Goal: Information Seeking & Learning: Learn about a topic

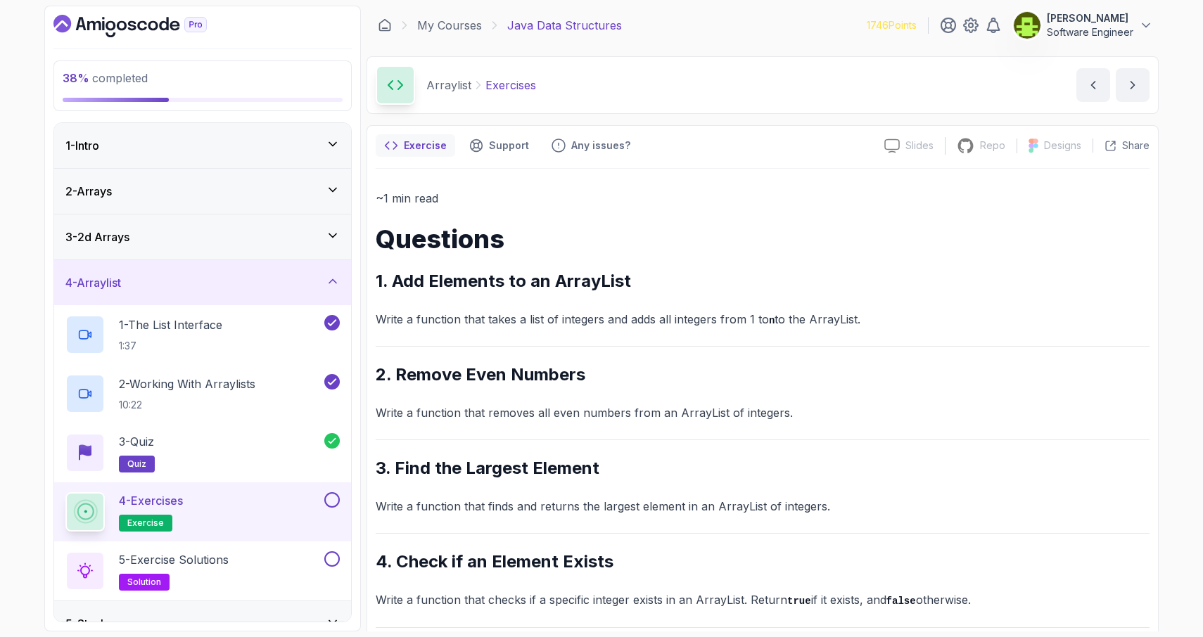
scroll to position [101, 0]
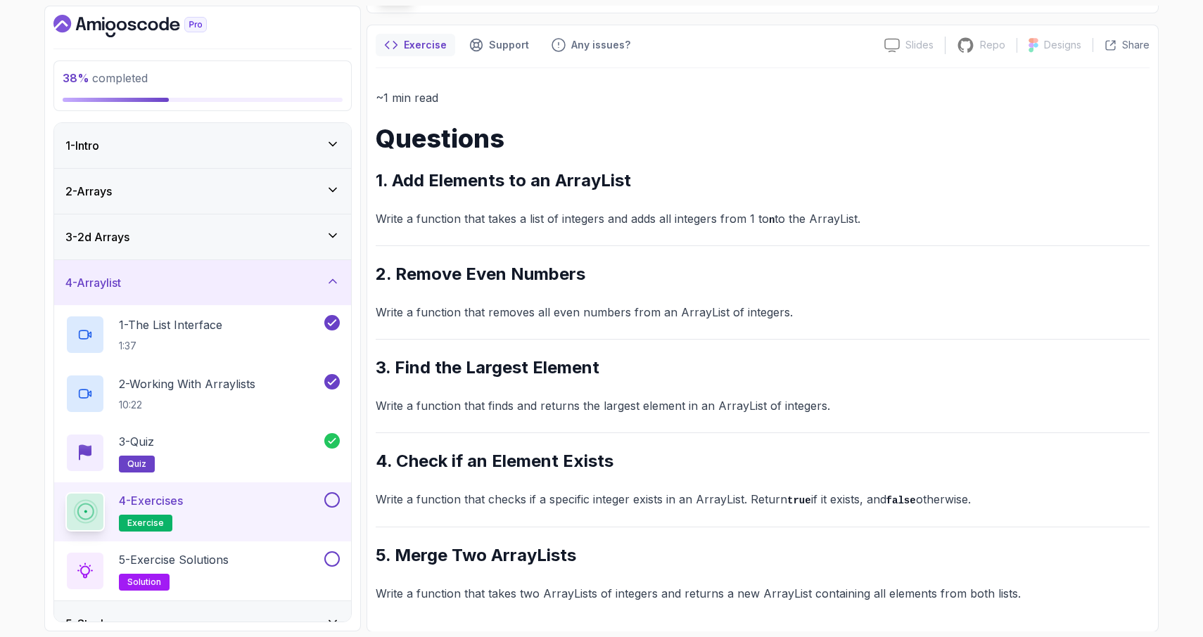
click at [339, 503] on div at bounding box center [330, 499] width 18 height 15
click at [332, 501] on button at bounding box center [331, 499] width 15 height 15
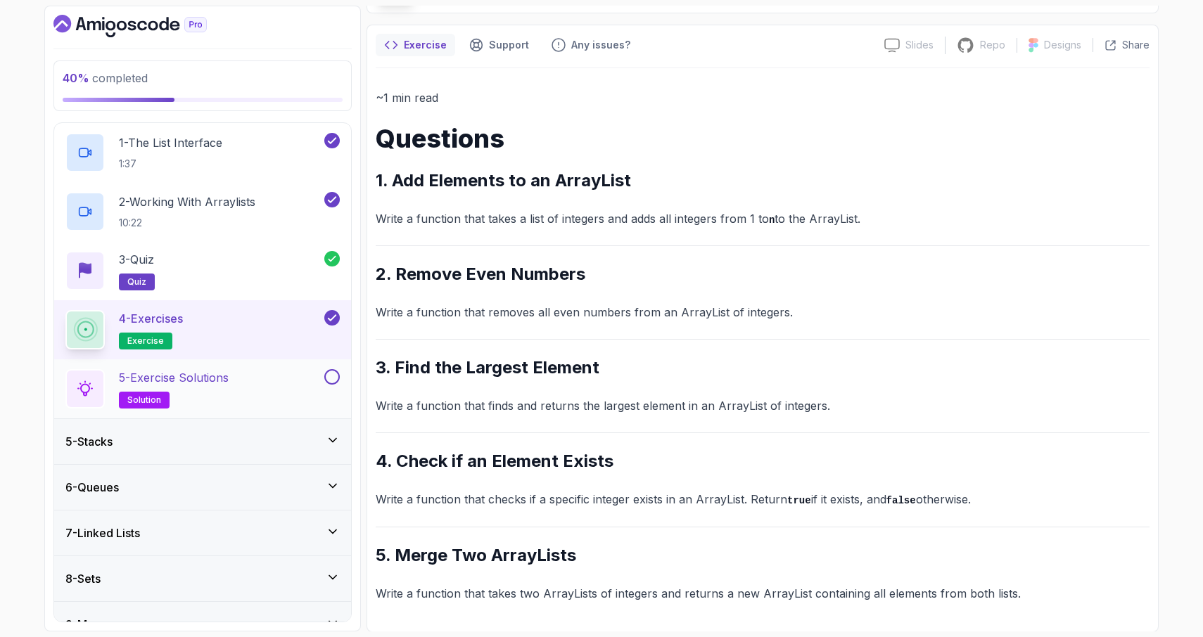
scroll to position [180, 0]
click at [217, 387] on p "5 - Exercise Solutions" at bounding box center [174, 379] width 110 height 17
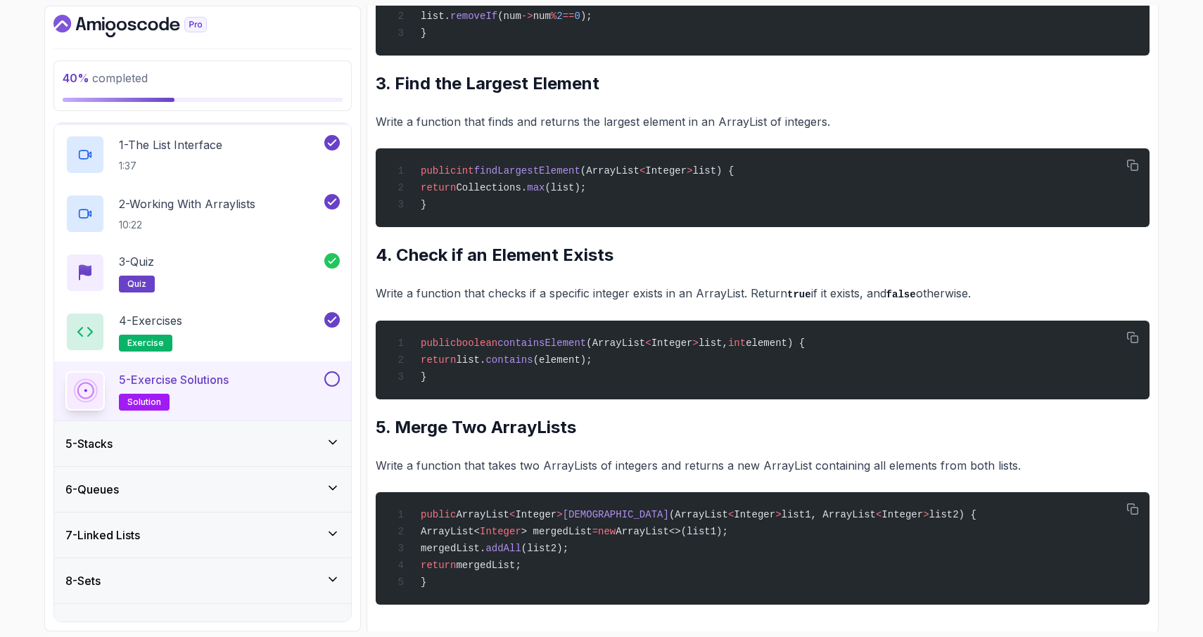
scroll to position [589, 0]
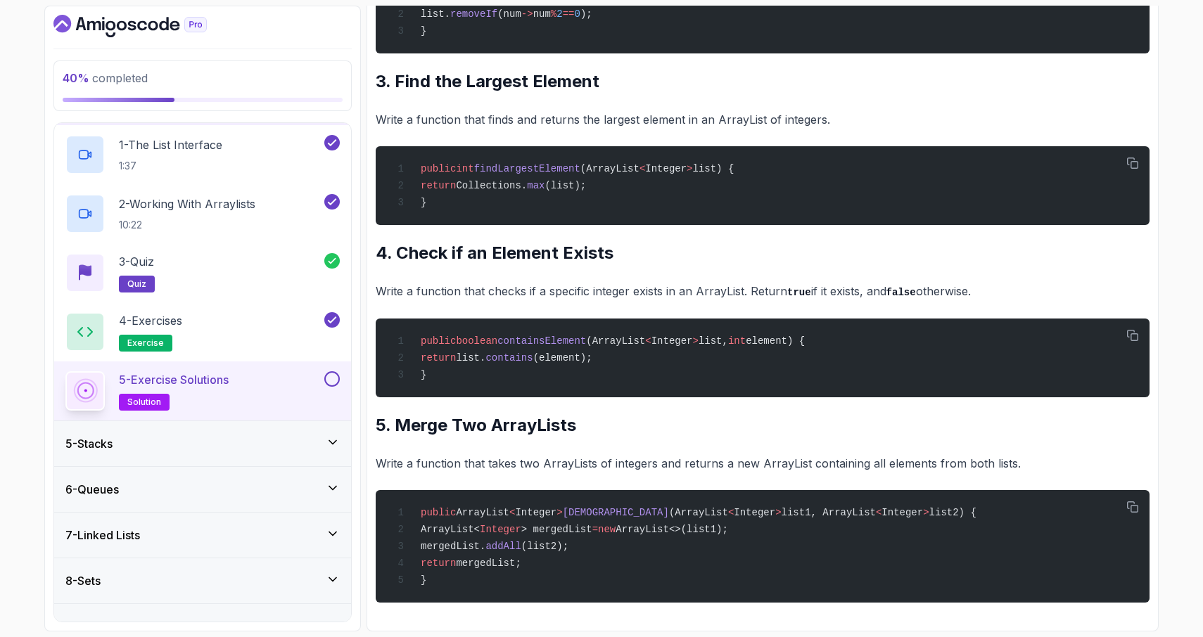
click at [332, 377] on button at bounding box center [331, 378] width 15 height 15
click at [218, 451] on div "5 - Stacks" at bounding box center [202, 443] width 274 height 17
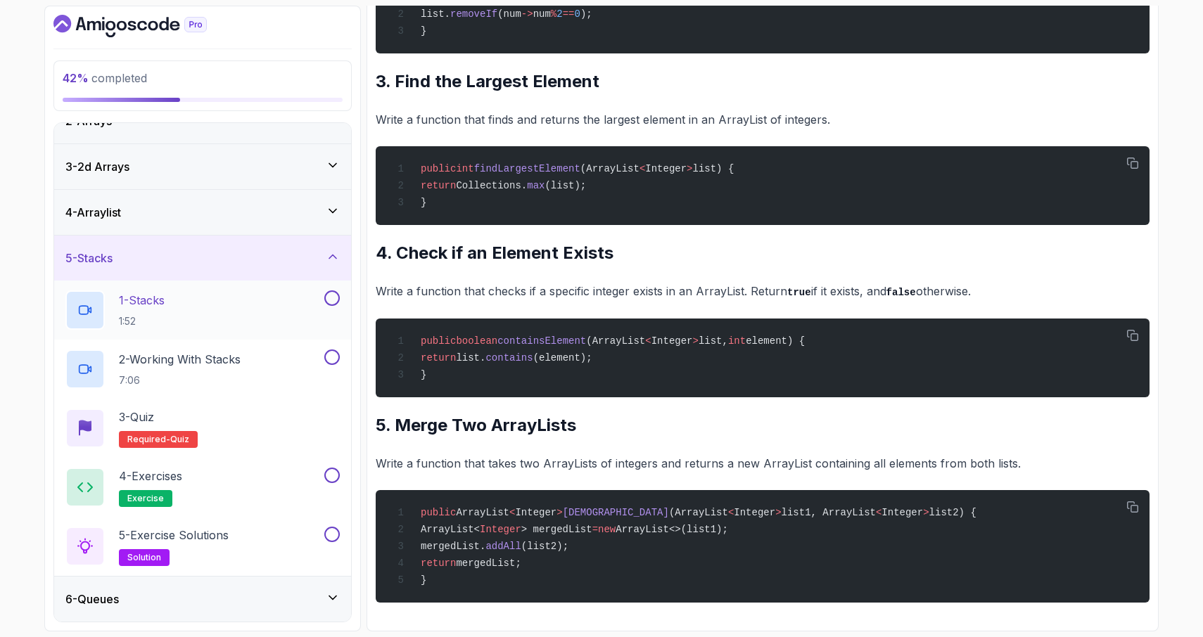
scroll to position [70, 0]
click at [257, 305] on div "1 - Stacks 1:52" at bounding box center [193, 310] width 256 height 39
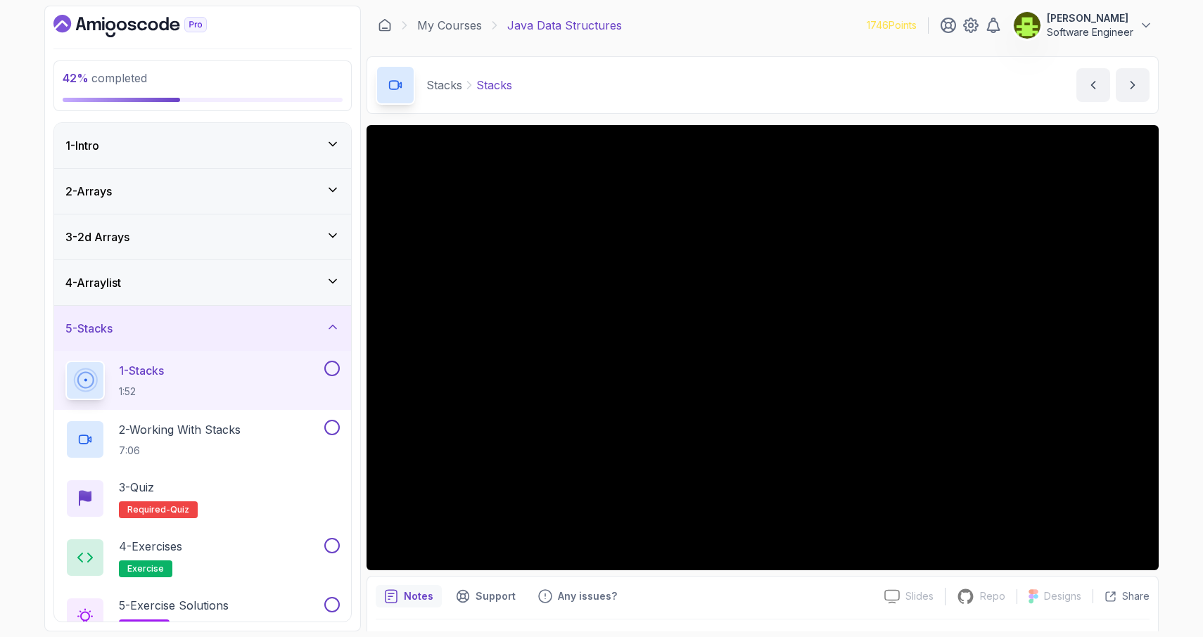
scroll to position [29, 0]
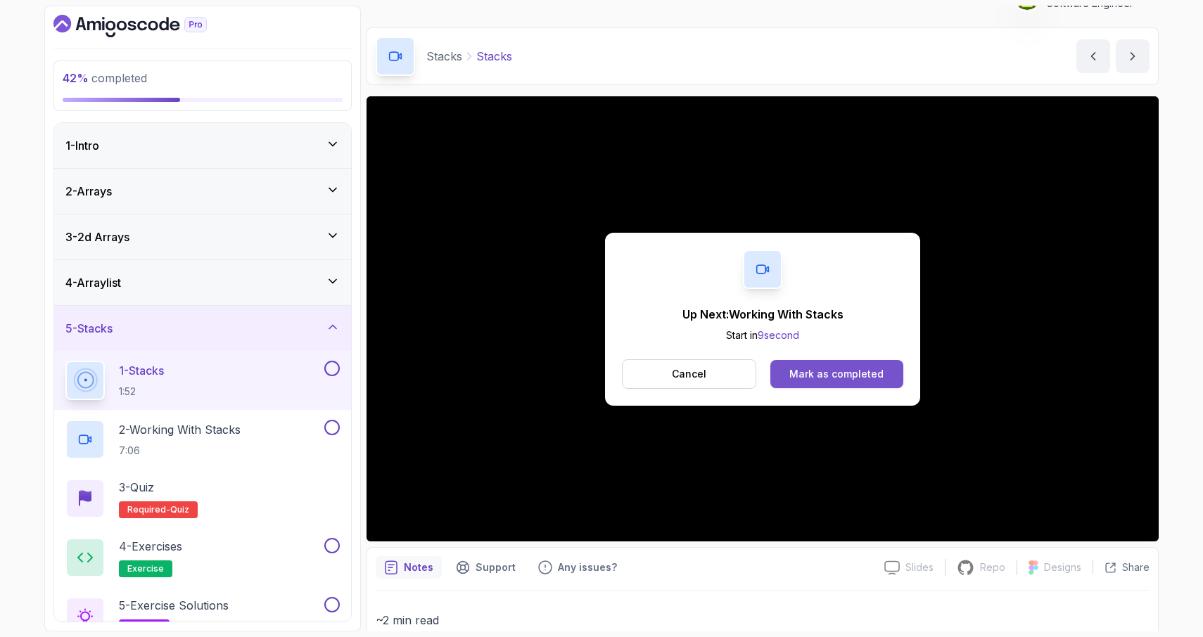
click at [807, 372] on div "Mark as completed" at bounding box center [836, 374] width 94 height 14
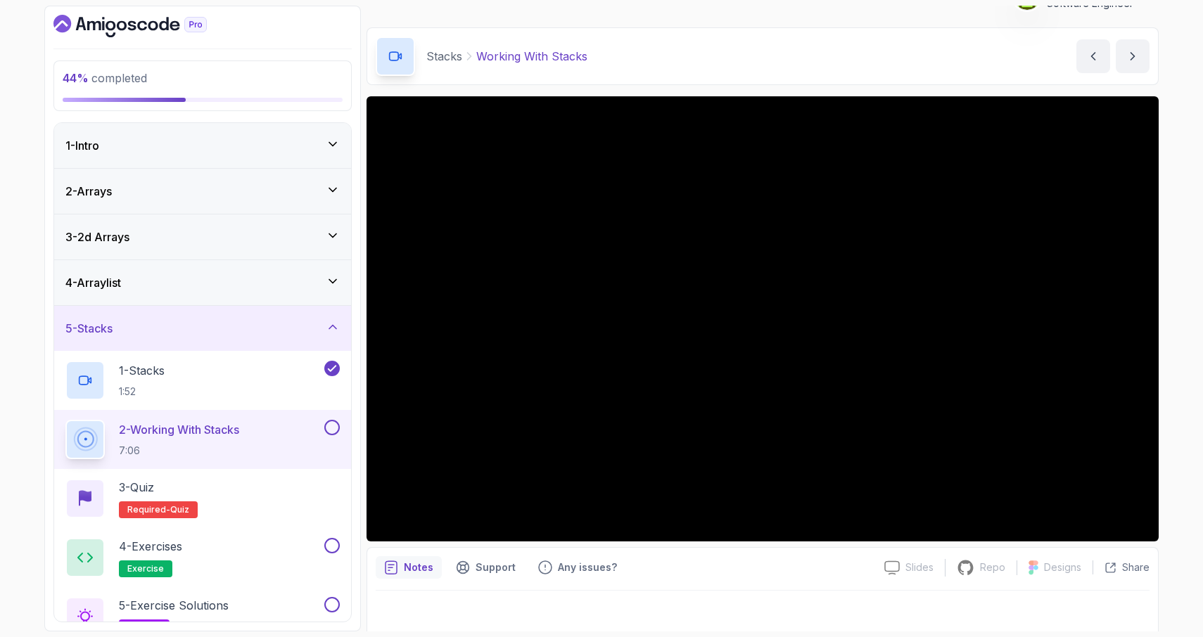
scroll to position [37, 0]
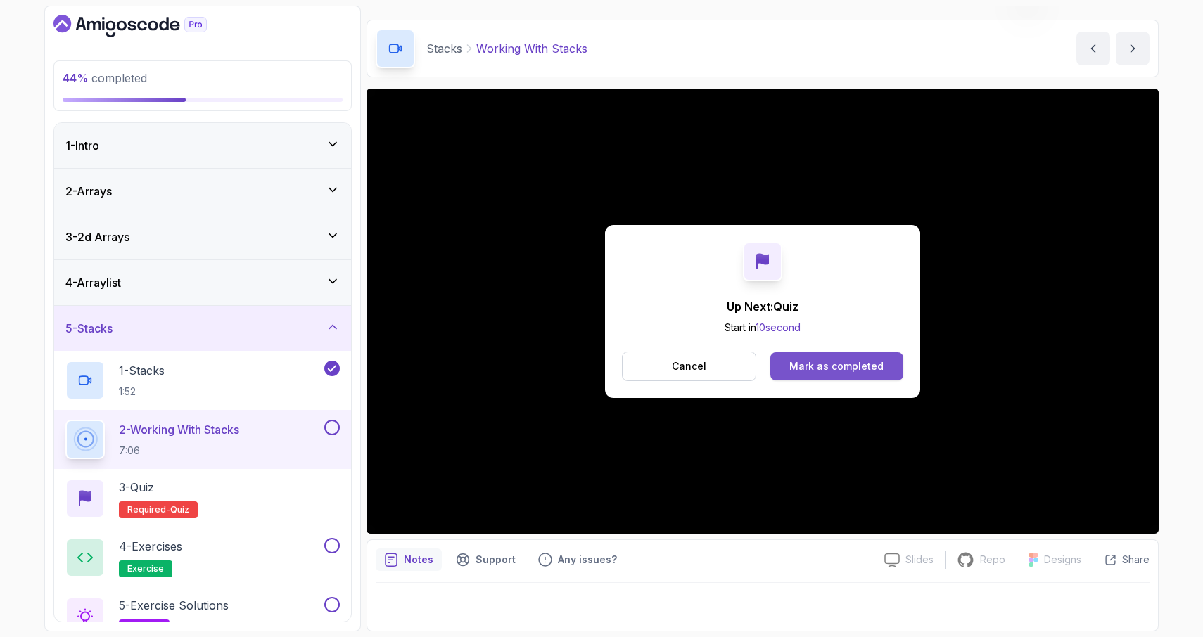
click at [860, 359] on div "Mark as completed" at bounding box center [836, 366] width 94 height 14
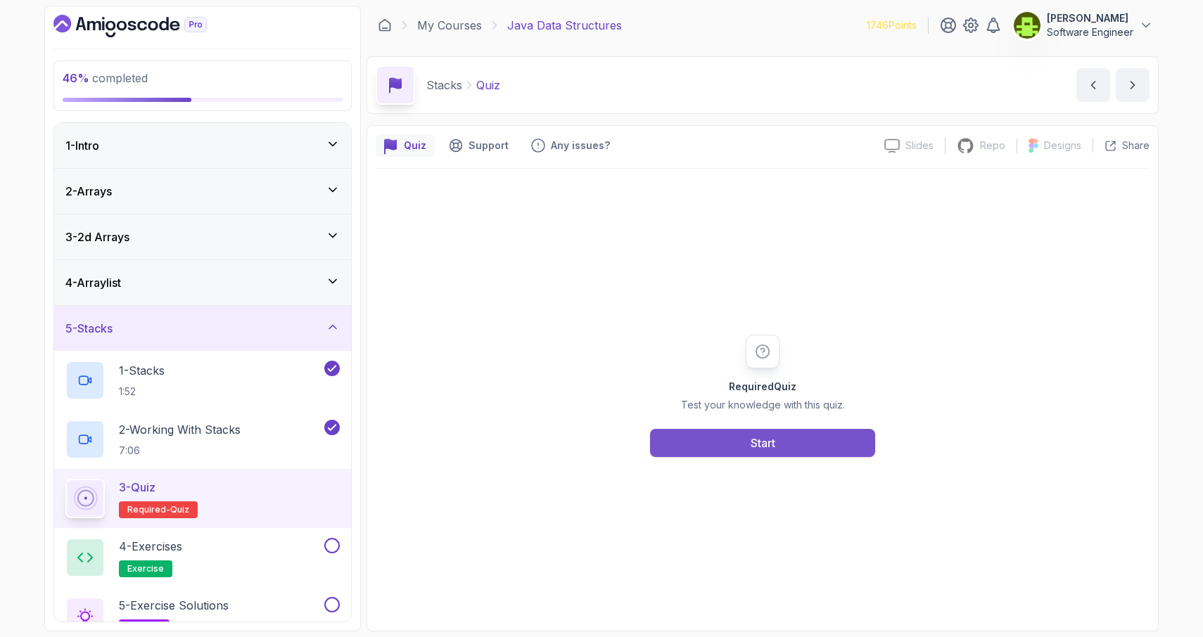
click at [756, 451] on button "Start" at bounding box center [762, 443] width 225 height 28
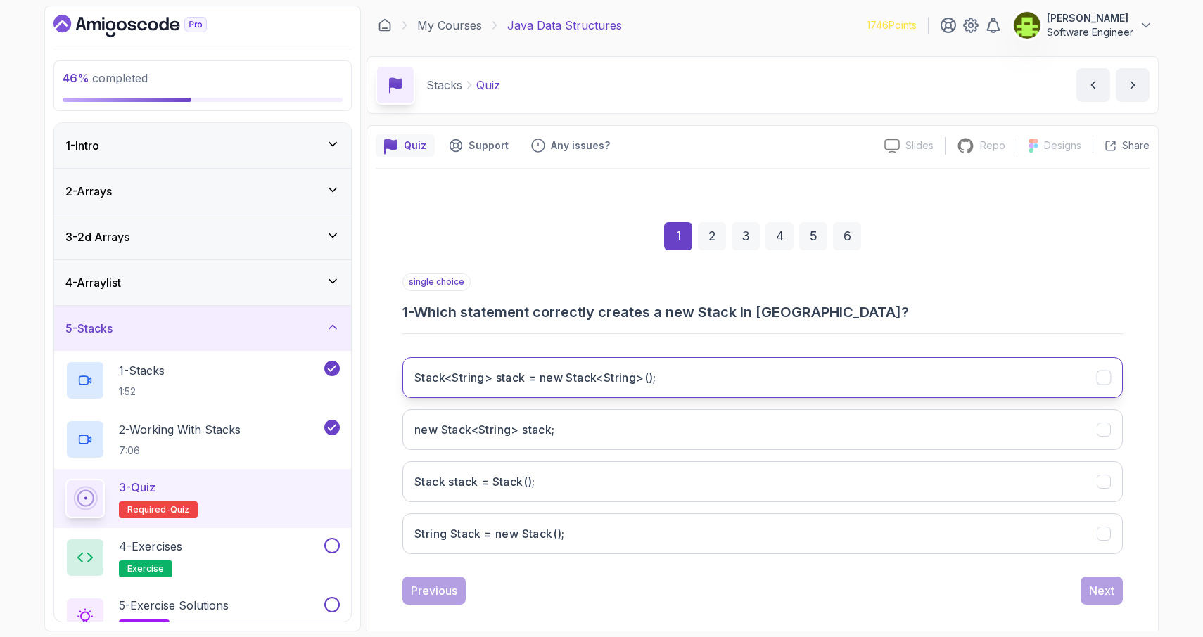
scroll to position [13, 0]
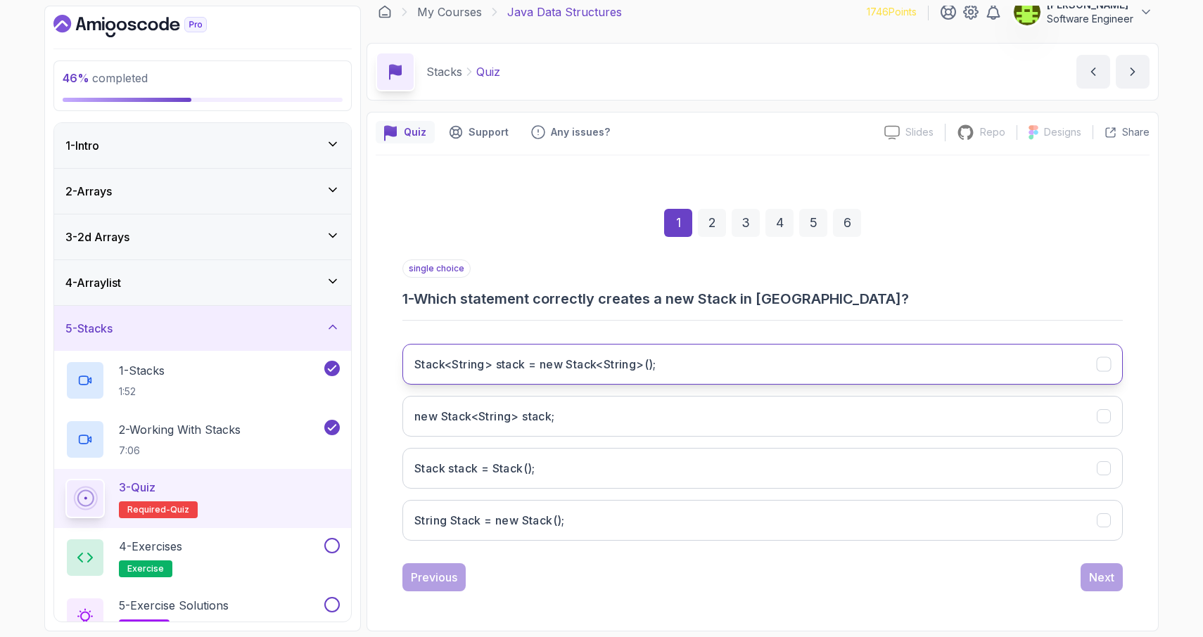
click at [1106, 371] on div "Stack<String> stack = new Stack<String>();" at bounding box center [1103, 364] width 15 height 15
click at [1090, 570] on div "Next" at bounding box center [1101, 577] width 25 height 17
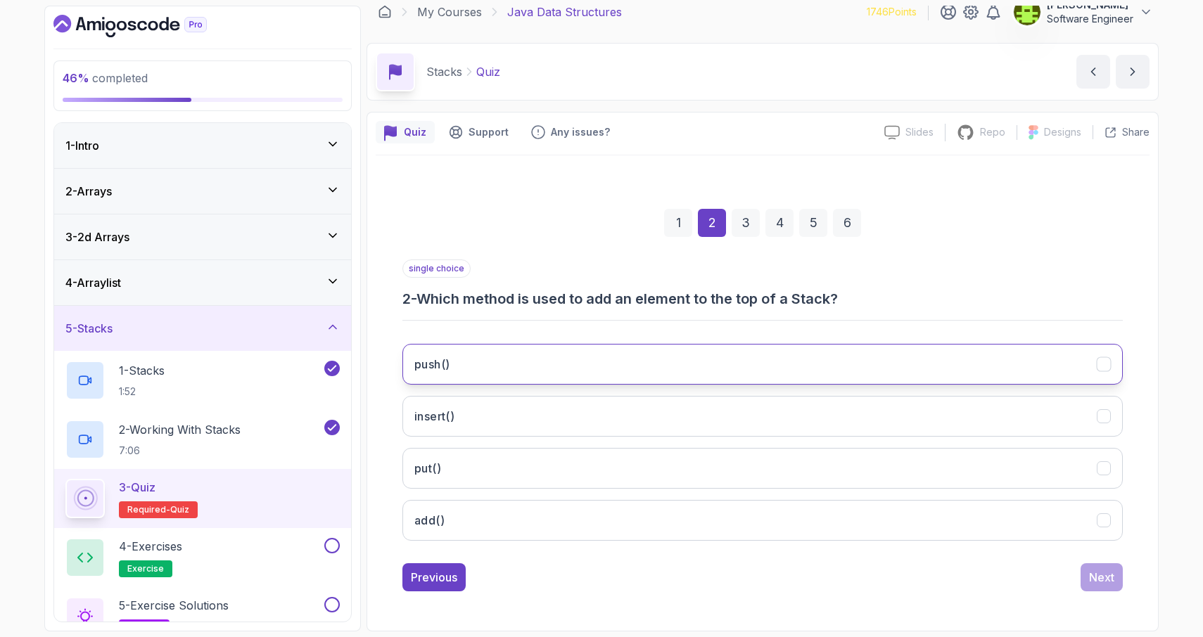
click at [1103, 364] on icon "push()" at bounding box center [1103, 364] width 13 height 13
click at [1101, 574] on div "Next" at bounding box center [1101, 577] width 25 height 17
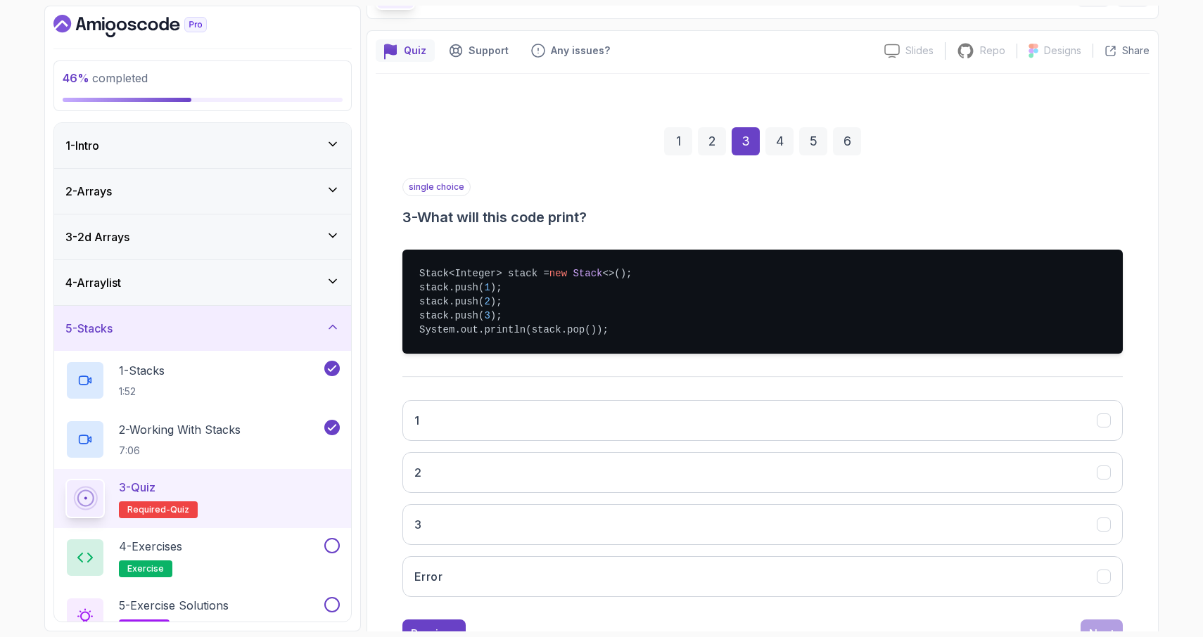
scroll to position [151, 0]
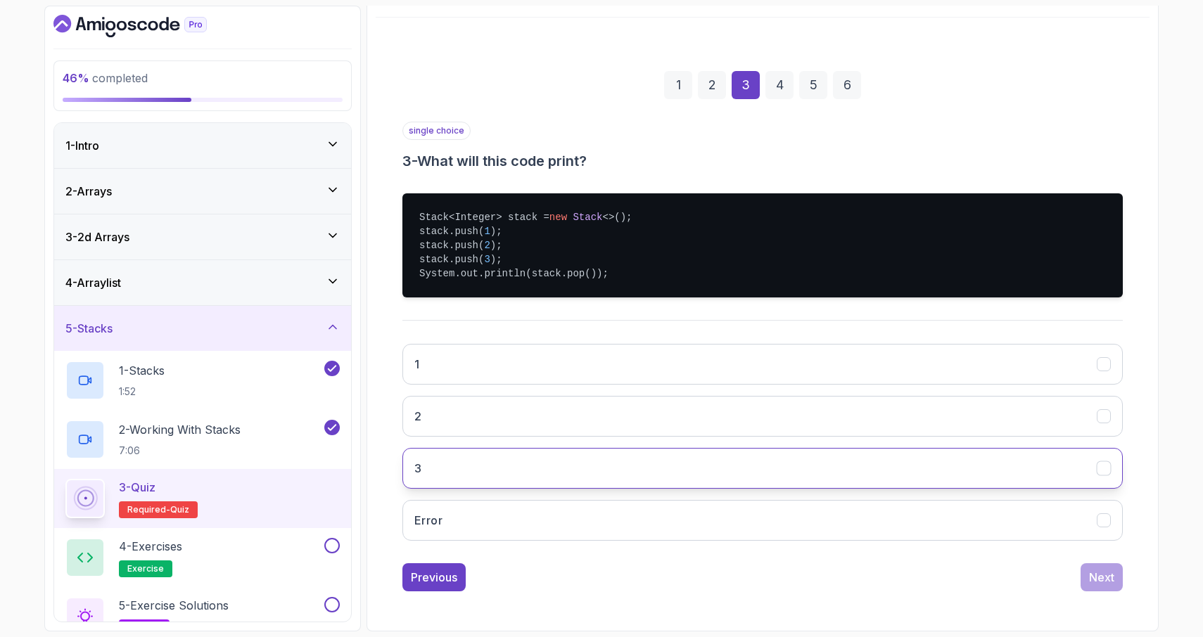
click at [1101, 471] on icon "3" at bounding box center [1103, 469] width 8 height 6
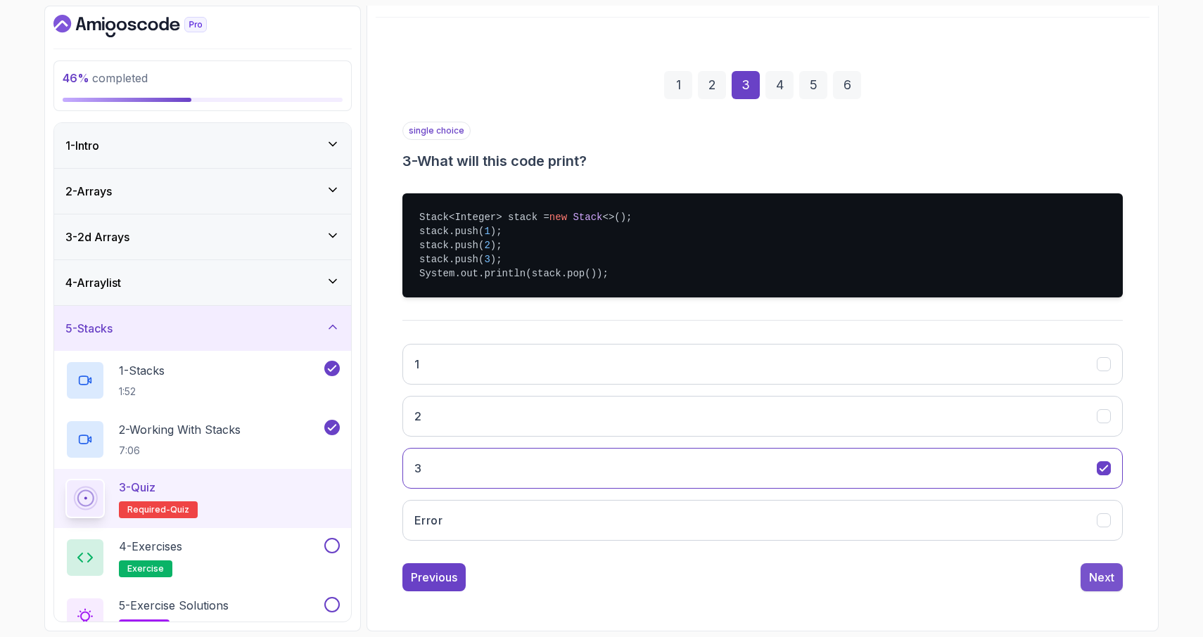
click at [1102, 579] on div "Next" at bounding box center [1101, 577] width 25 height 17
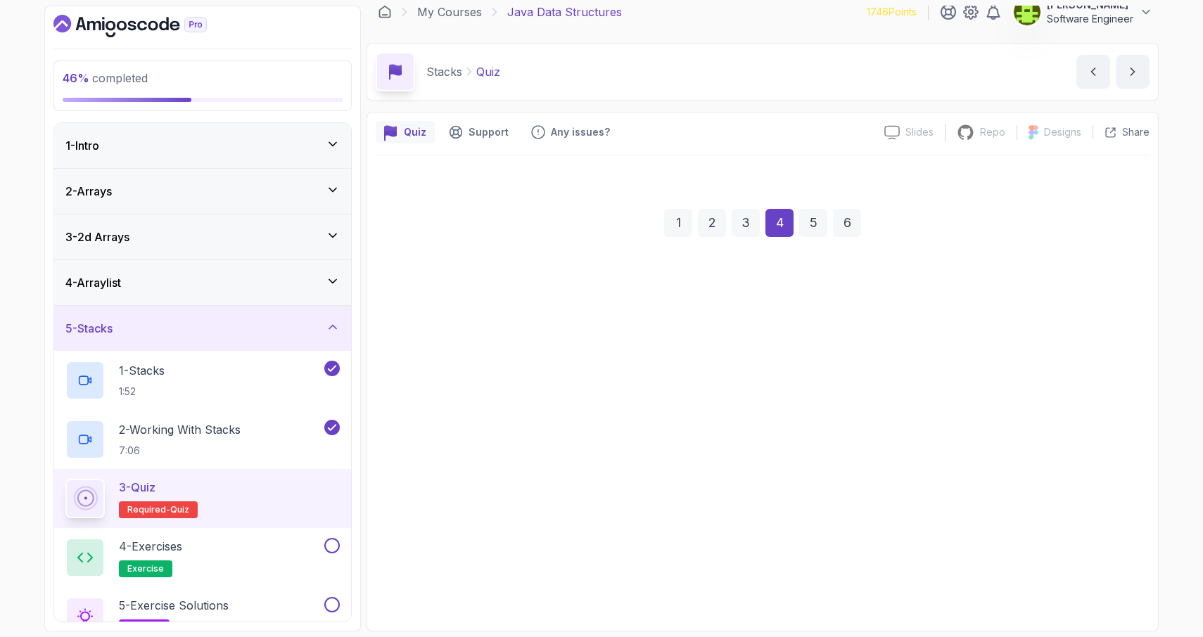
scroll to position [13, 0]
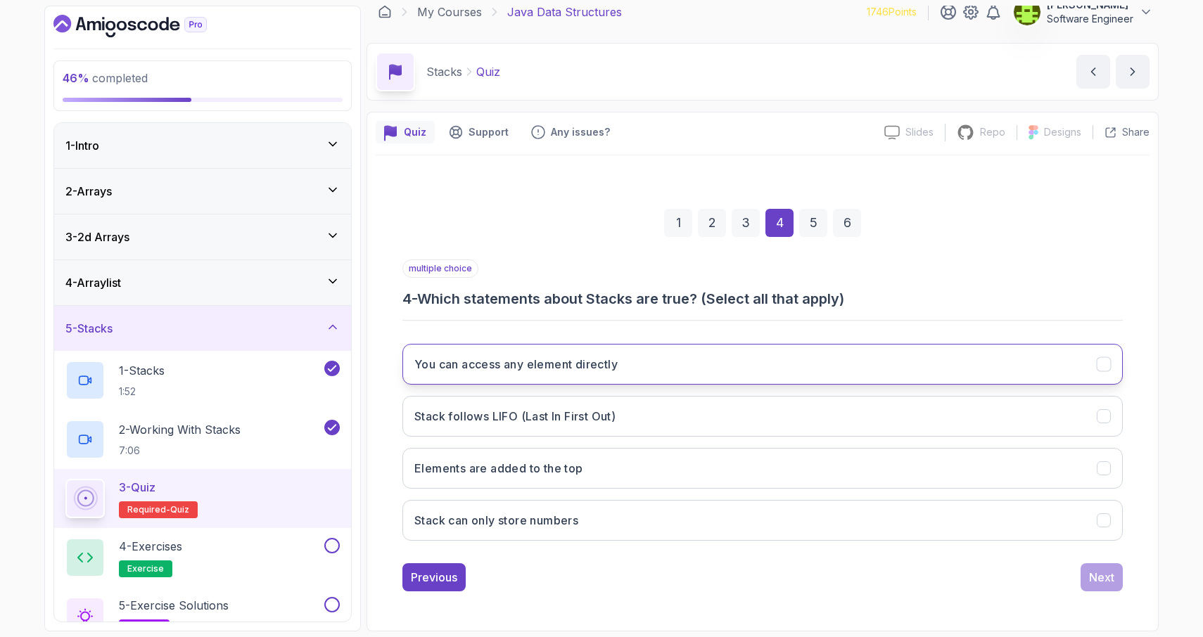
click at [1108, 361] on icon "You can access any element directly" at bounding box center [1103, 364] width 13 height 13
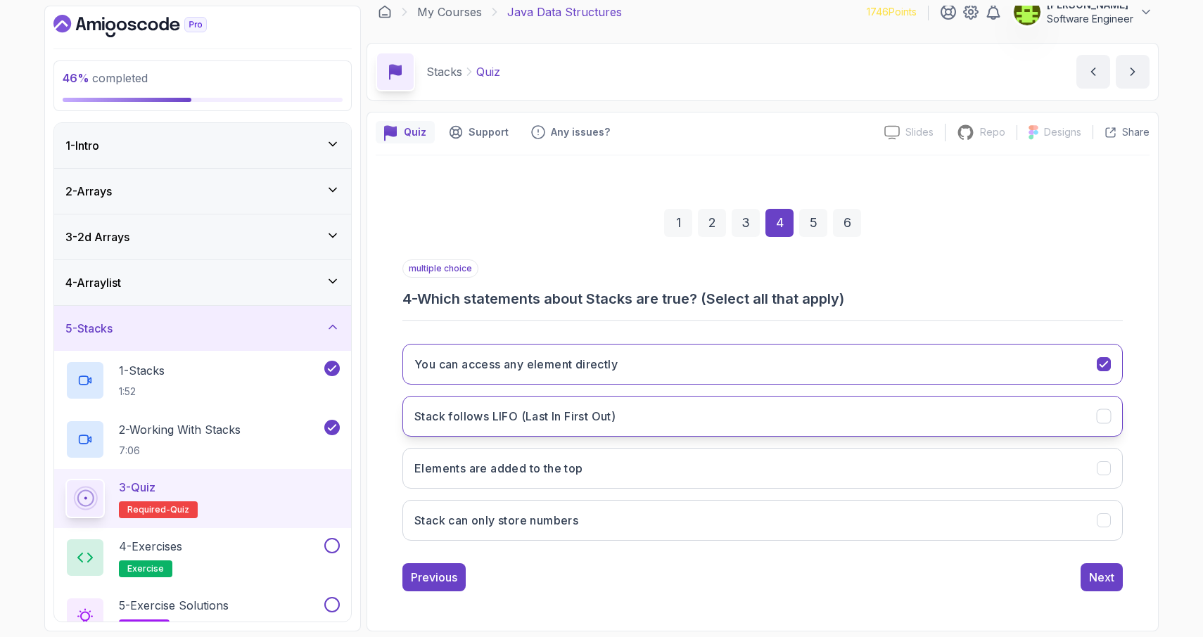
click at [1106, 421] on icon "Stack follows LIFO (Last In First Out)" at bounding box center [1103, 416] width 13 height 13
click at [1106, 466] on icon "Elements are added to the top" at bounding box center [1103, 468] width 13 height 13
click at [1097, 584] on div "Next" at bounding box center [1101, 577] width 25 height 17
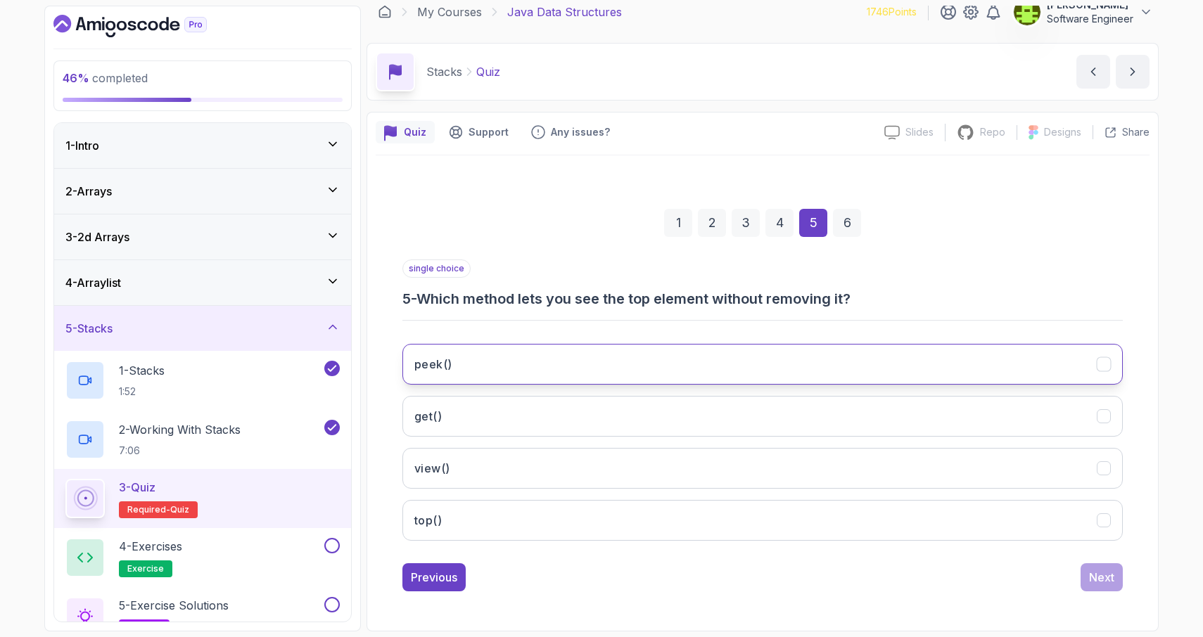
click at [1107, 364] on icon "peek()" at bounding box center [1103, 364] width 13 height 13
click at [1105, 578] on div "Next" at bounding box center [1101, 577] width 25 height 17
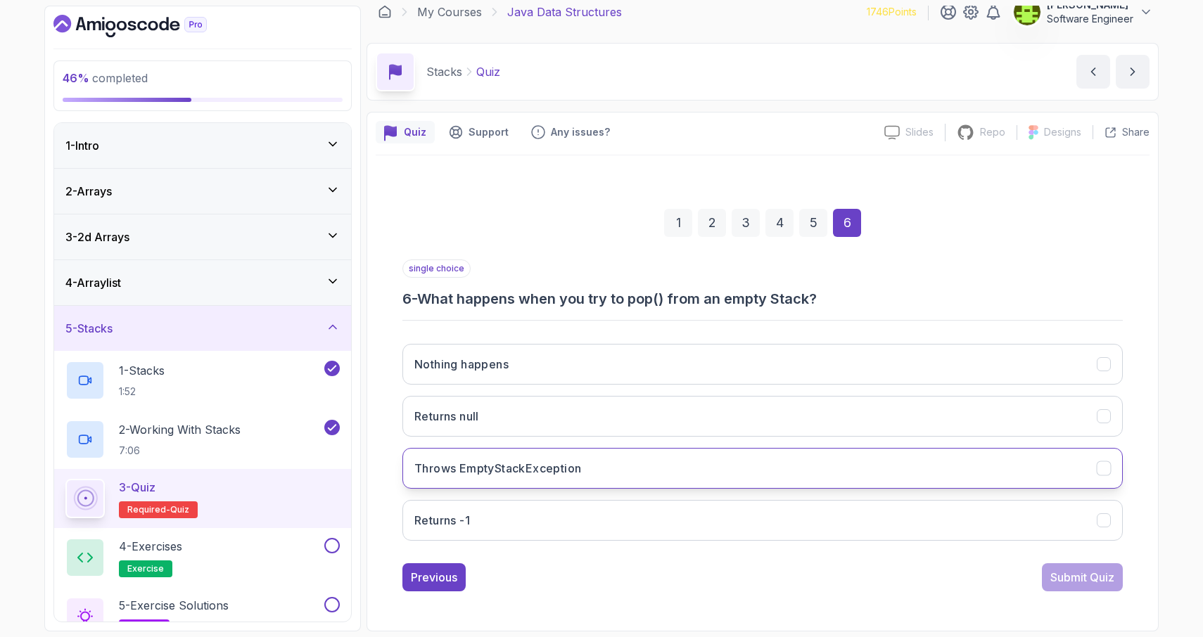
click at [1102, 472] on icon "Throws EmptyStackException" at bounding box center [1103, 468] width 13 height 13
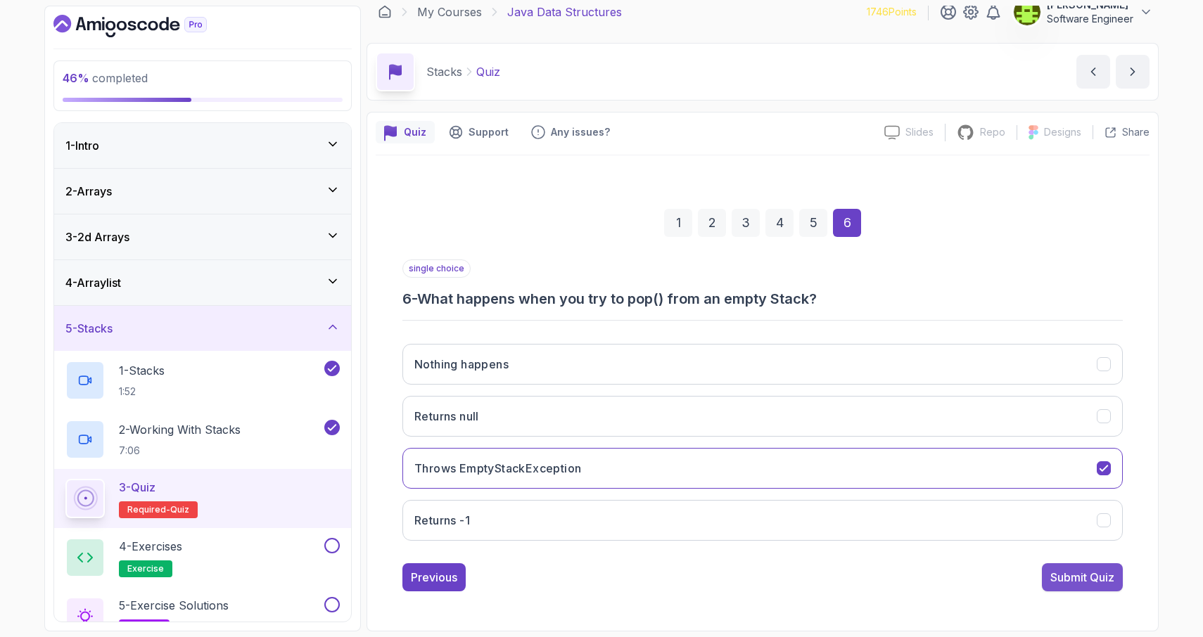
click at [1065, 580] on div "Submit Quiz" at bounding box center [1082, 577] width 64 height 17
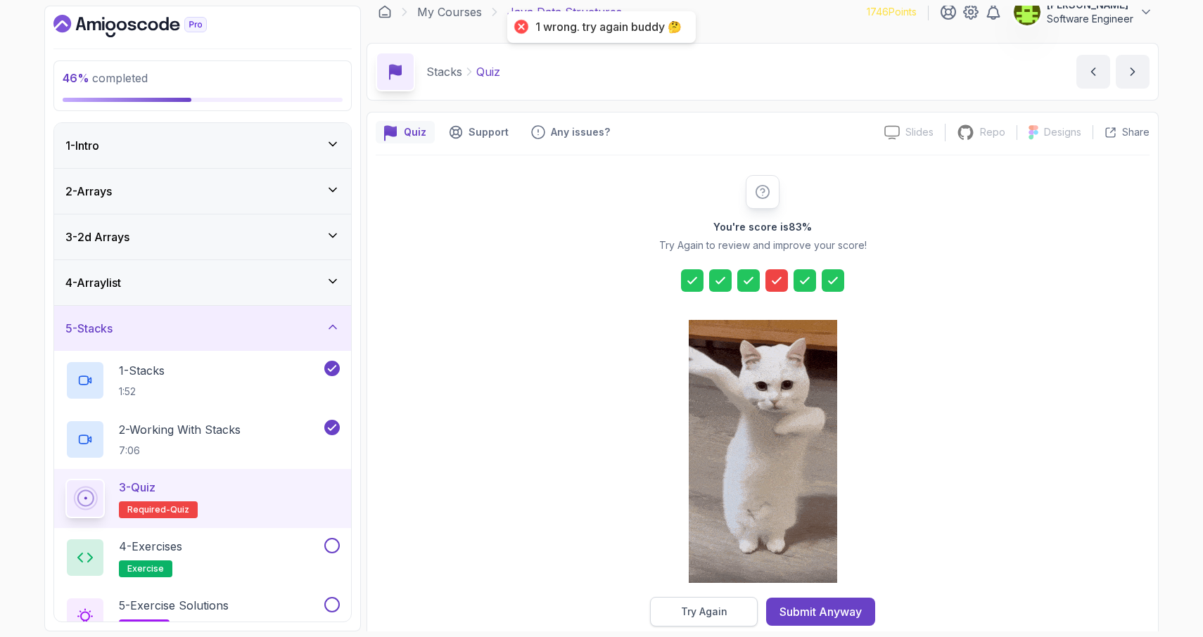
click at [693, 607] on div "Try Again" at bounding box center [704, 612] width 46 height 14
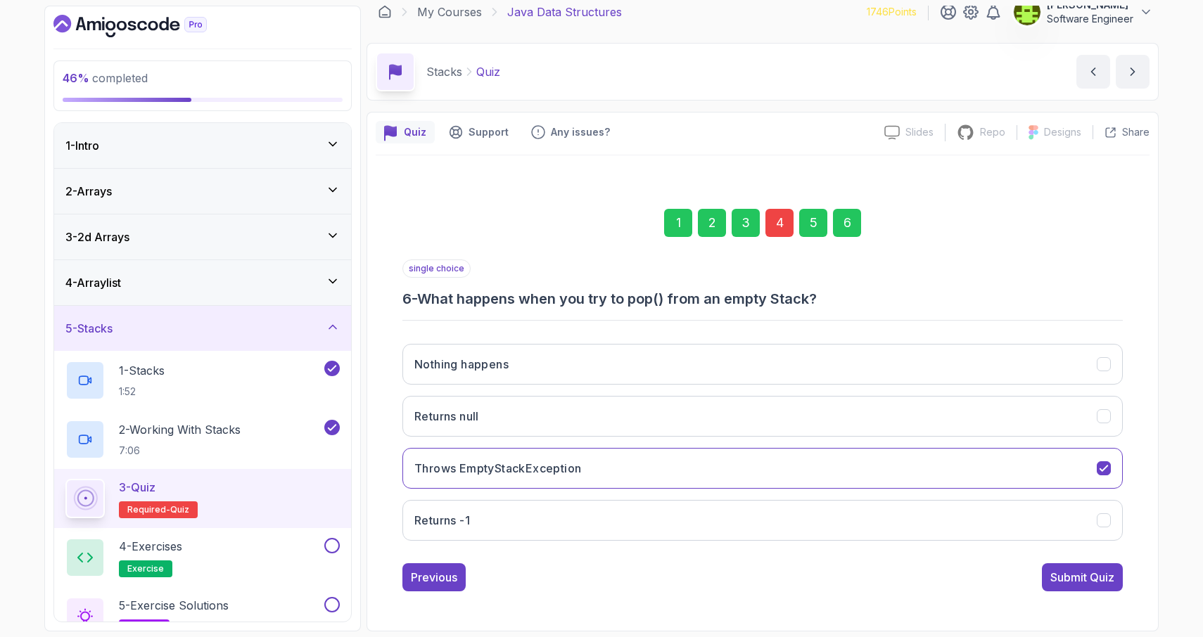
click at [780, 220] on div "4" at bounding box center [779, 223] width 28 height 28
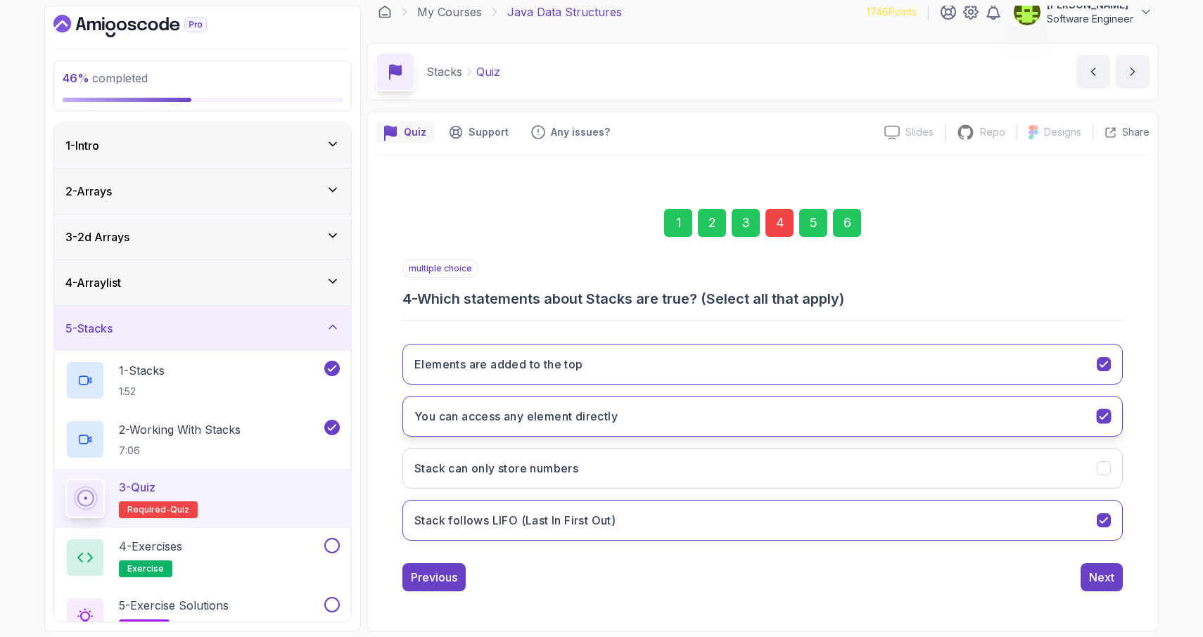
click at [1105, 421] on icon "You can access any element directly" at bounding box center [1103, 416] width 13 height 13
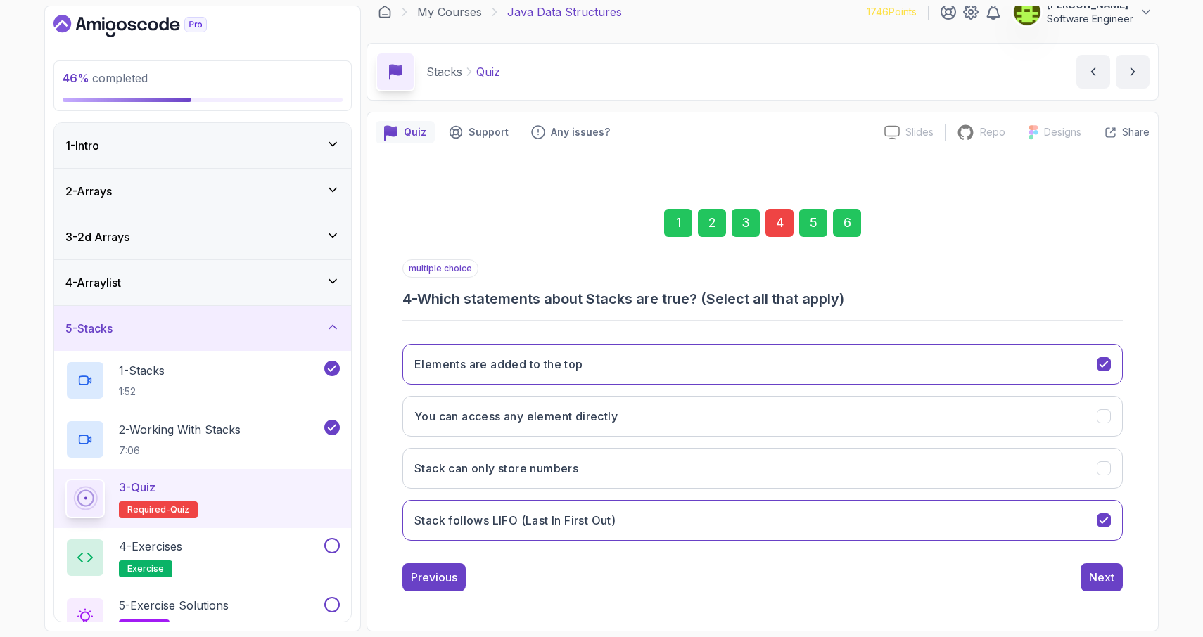
click at [840, 224] on div "6" at bounding box center [847, 223] width 28 height 28
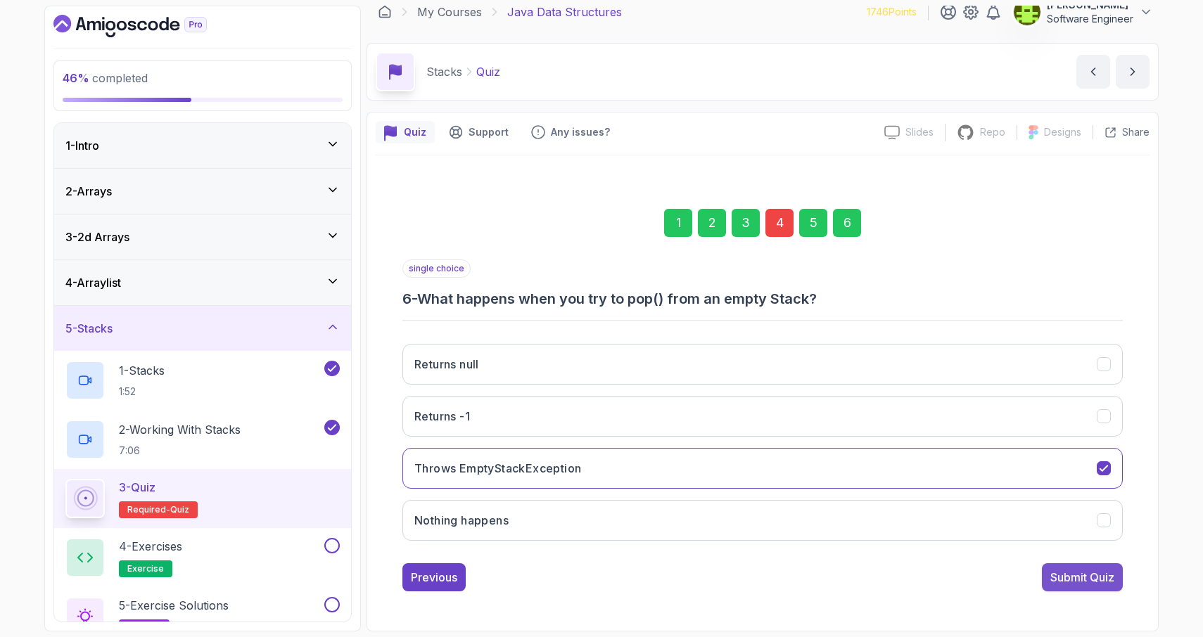
click at [1080, 577] on div "Submit Quiz" at bounding box center [1082, 577] width 64 height 17
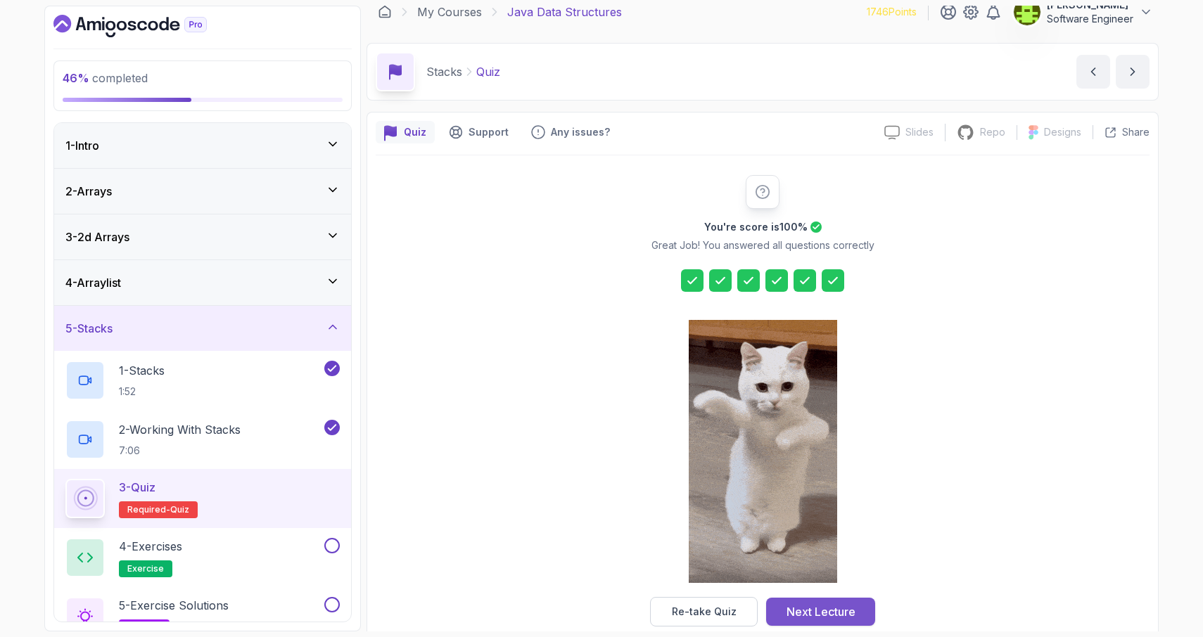
click at [791, 611] on div "Next Lecture" at bounding box center [820, 611] width 69 height 17
